Goal: Task Accomplishment & Management: Use online tool/utility

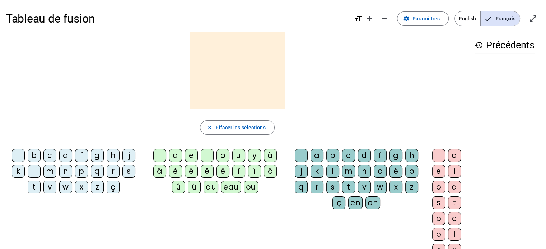
click at [77, 156] on div "f" at bounding box center [81, 155] width 13 height 13
click at [34, 171] on div "l" at bounding box center [34, 171] width 13 height 13
click at [76, 157] on div "f" at bounding box center [81, 155] width 13 height 13
click at [427, 21] on span "Paramètres" at bounding box center [425, 18] width 27 height 9
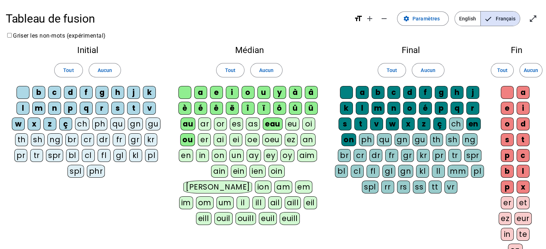
click at [104, 157] on div "fl" at bounding box center [104, 155] width 13 height 13
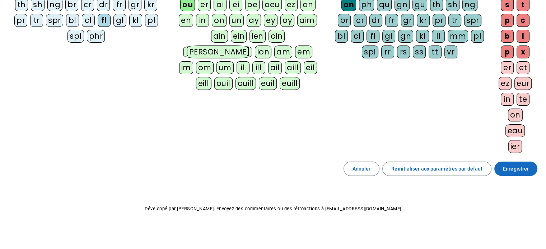
click at [509, 167] on span "Enregistrer" at bounding box center [516, 169] width 26 height 9
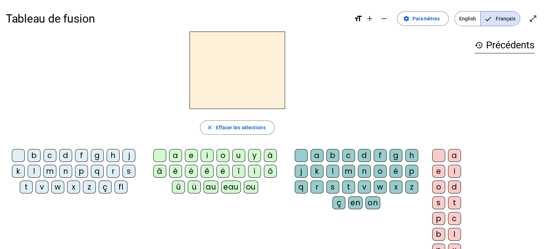
click at [121, 185] on div "fl" at bounding box center [120, 187] width 13 height 13
click at [422, 15] on span "Paramètres" at bounding box center [425, 18] width 27 height 9
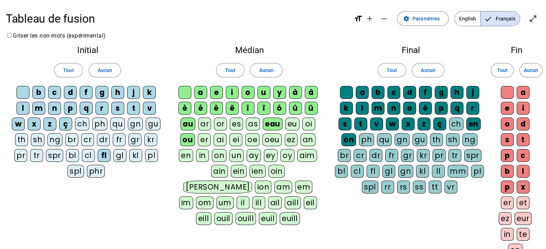
click at [290, 126] on div "eu" at bounding box center [292, 124] width 14 height 13
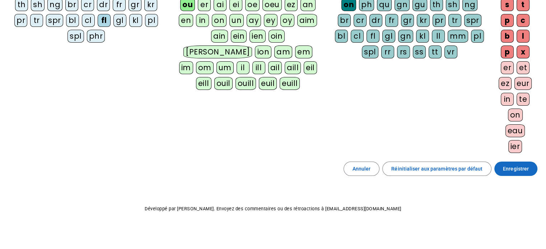
click at [505, 171] on span at bounding box center [515, 168] width 43 height 17
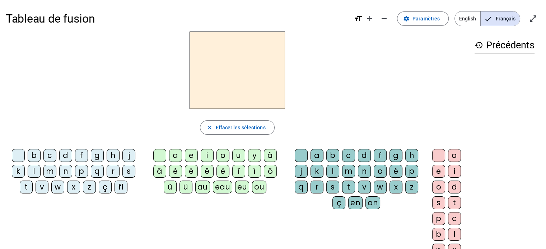
click at [120, 188] on div "fl" at bounding box center [120, 187] width 13 height 13
click at [240, 186] on div "eu" at bounding box center [242, 187] width 14 height 13
click at [316, 191] on div "r" at bounding box center [316, 187] width 13 height 13
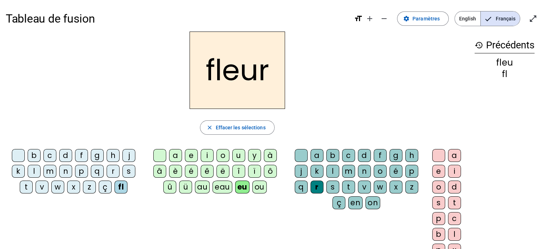
click at [30, 168] on div "l" at bounding box center [34, 171] width 13 height 13
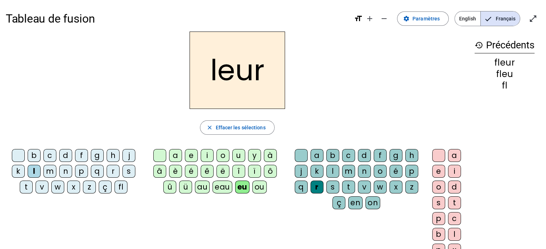
click at [82, 170] on div "p" at bounding box center [81, 171] width 13 height 13
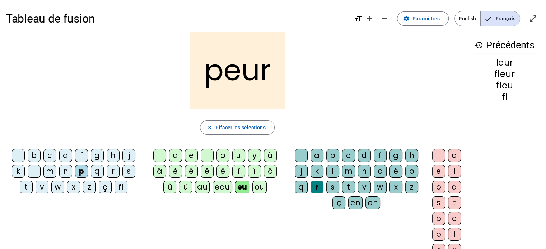
click at [177, 154] on div "a" at bounding box center [175, 155] width 13 height 13
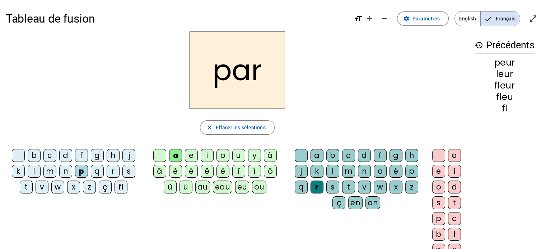
click at [239, 156] on div "u" at bounding box center [238, 155] width 13 height 13
click at [50, 168] on div "m" at bounding box center [49, 171] width 13 height 13
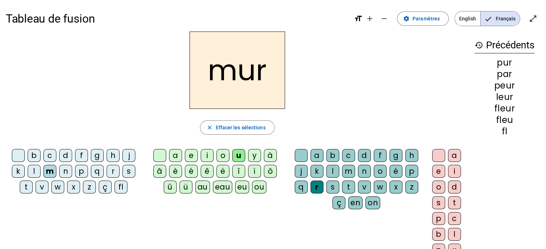
click at [124, 172] on div "s" at bounding box center [128, 171] width 13 height 13
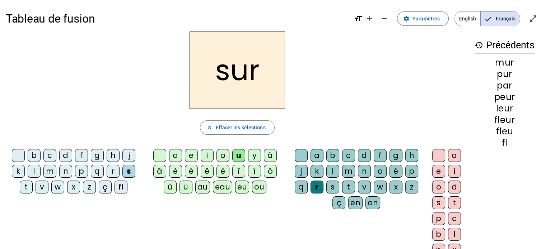
click at [65, 157] on div "d" at bounding box center [65, 155] width 13 height 13
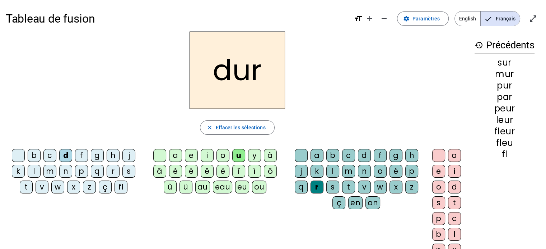
scroll to position [11, 0]
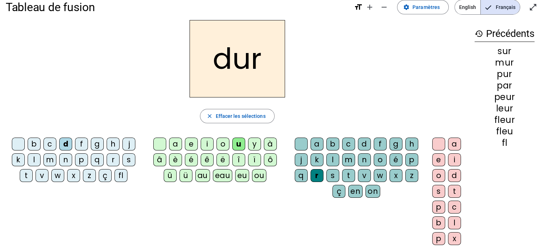
click at [436, 159] on div "e" at bounding box center [438, 160] width 13 height 13
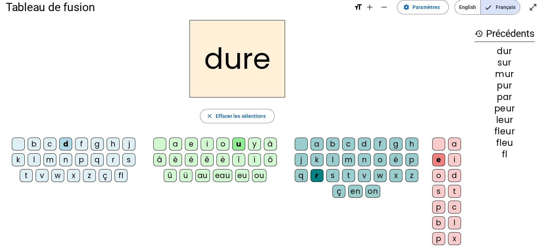
click at [50, 141] on div "c" at bounding box center [49, 144] width 13 height 13
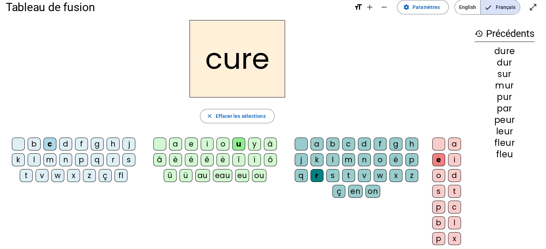
click at [32, 143] on div "b" at bounding box center [34, 144] width 13 height 13
click at [333, 172] on div "s" at bounding box center [332, 175] width 13 height 13
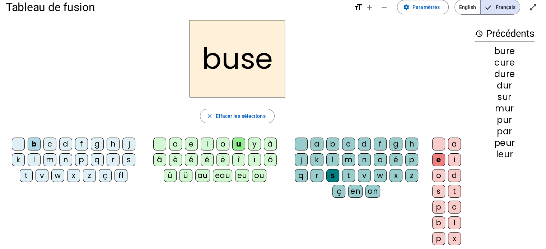
click at [48, 161] on div "m" at bounding box center [49, 160] width 13 height 13
